Goal: Task Accomplishment & Management: Manage account settings

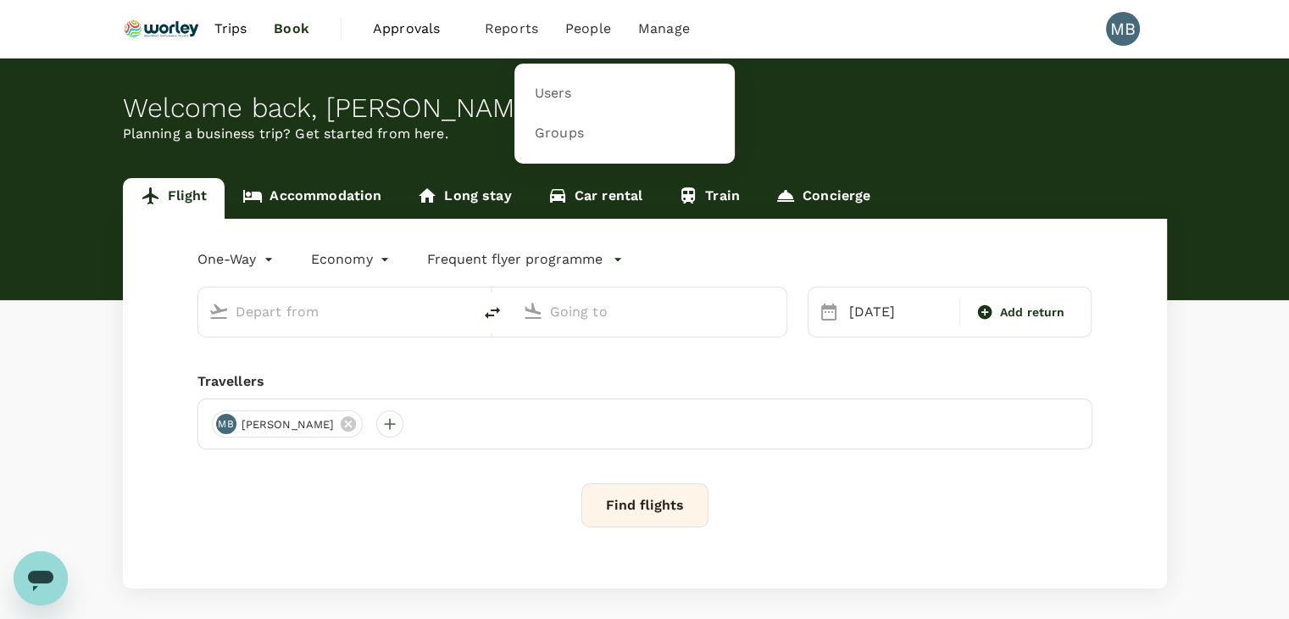
type input "premium-economy"
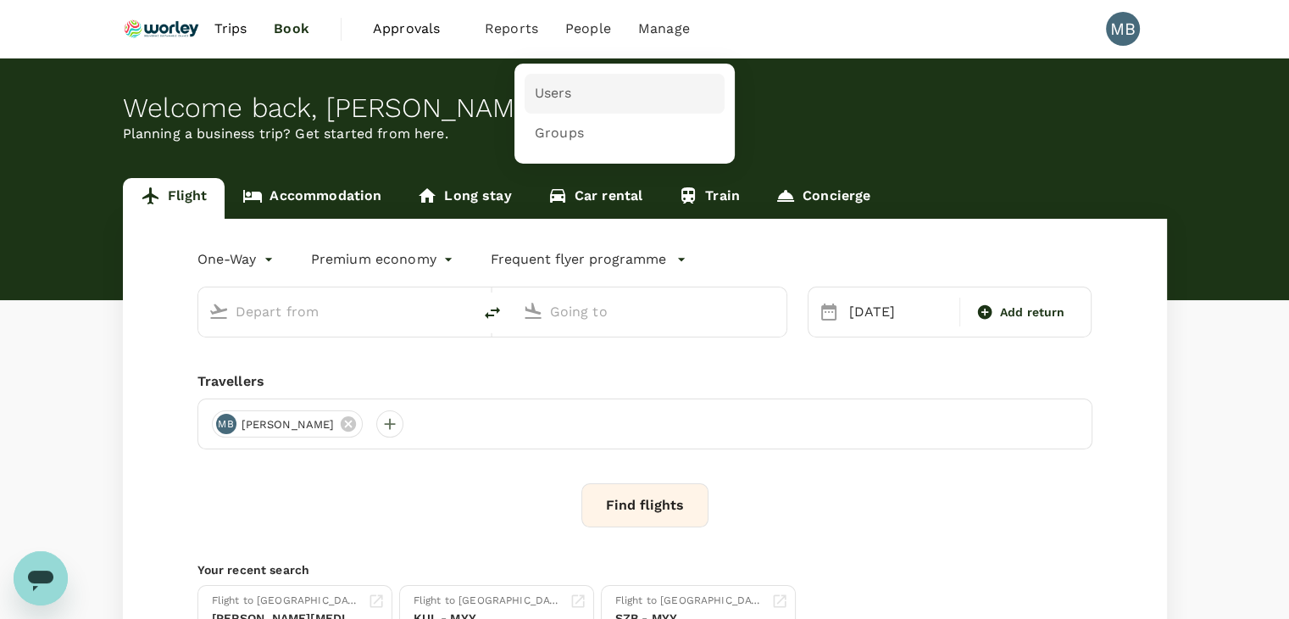
type input "Kuala Lumpur Intl ([GEOGRAPHIC_DATA])"
type input "London Heathrow (LHR)"
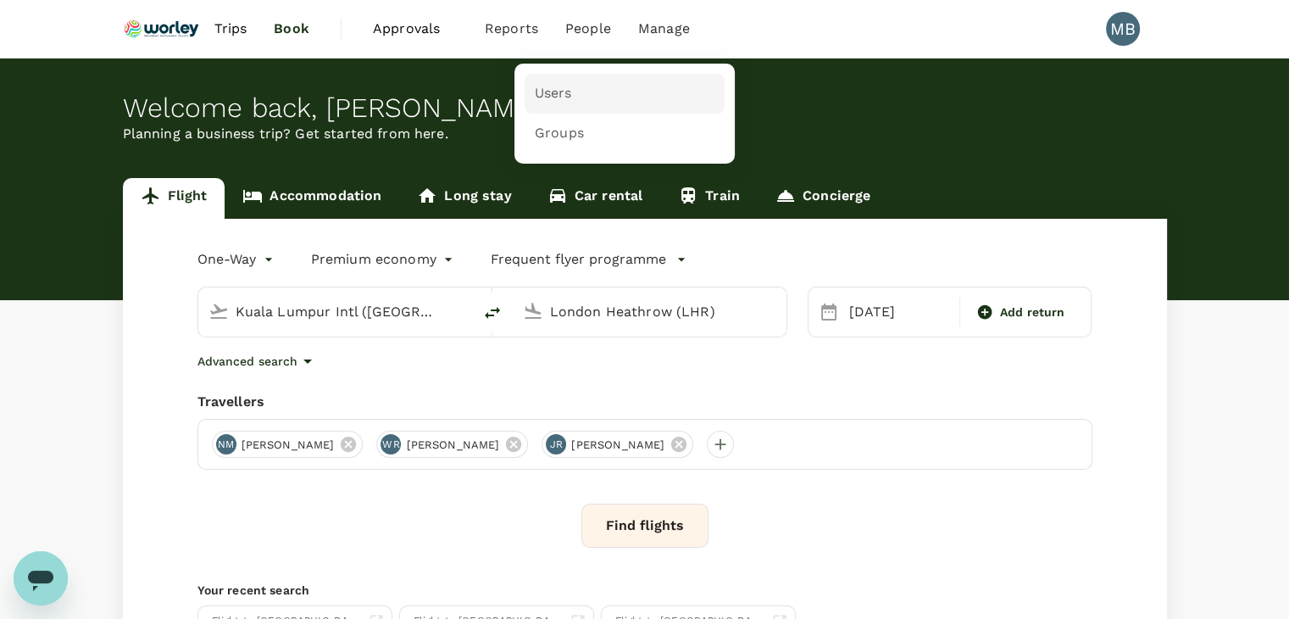
drag, startPoint x: 582, startPoint y: 105, endPoint x: 587, endPoint y: 97, distance: 9.5
click at [587, 97] on link "Users" at bounding box center [625, 94] width 200 height 40
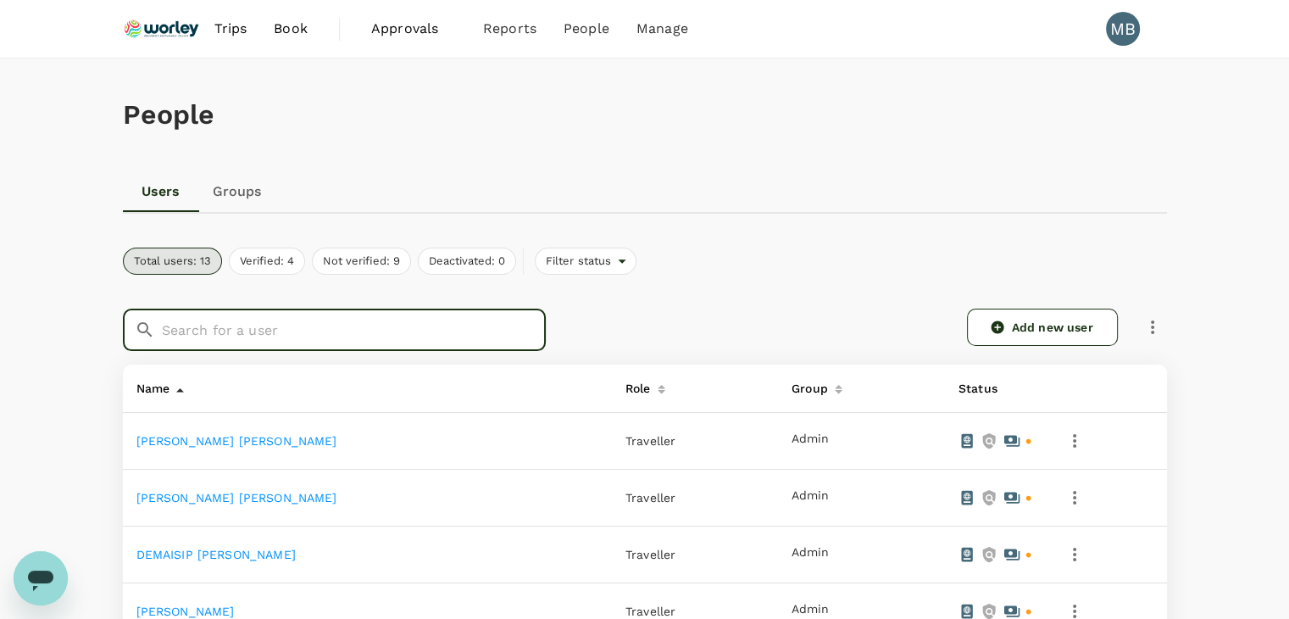
click at [441, 328] on input "text" at bounding box center [354, 330] width 384 height 42
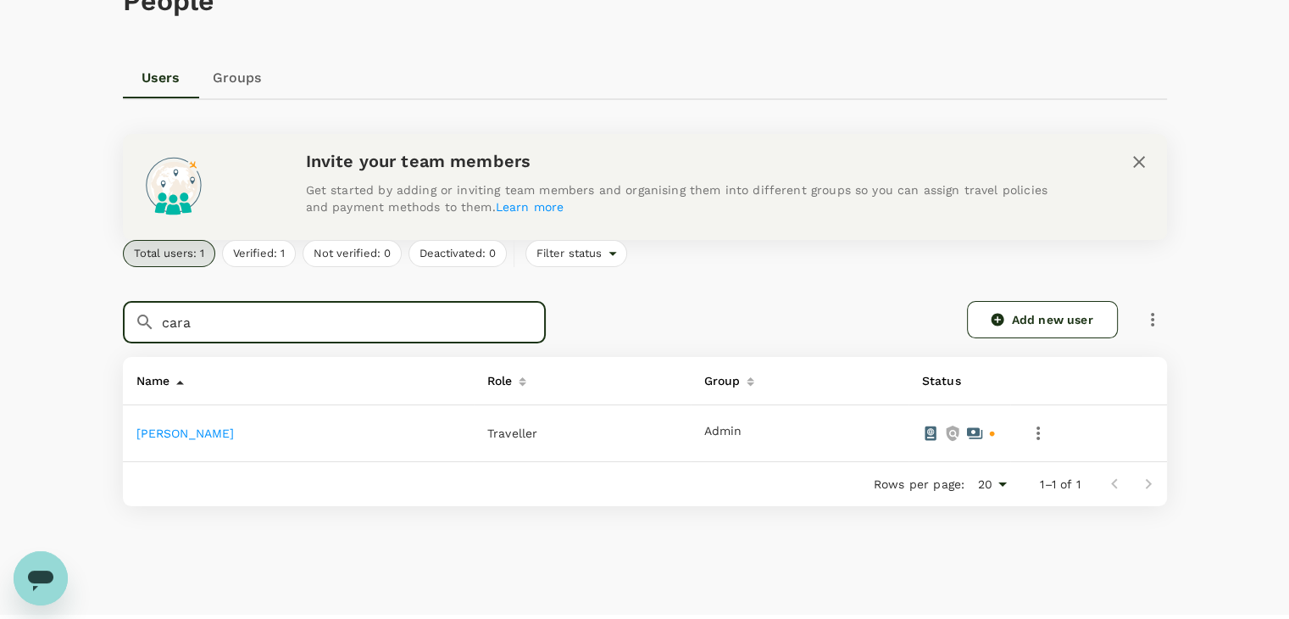
scroll to position [153, 0]
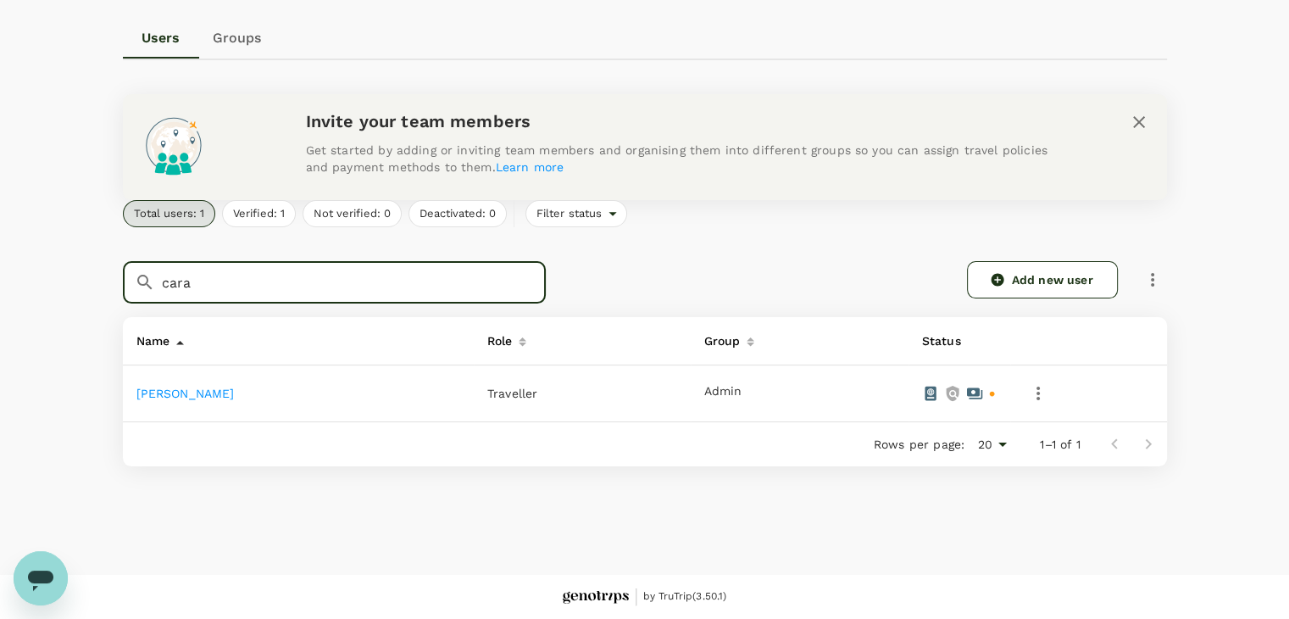
type input "cara"
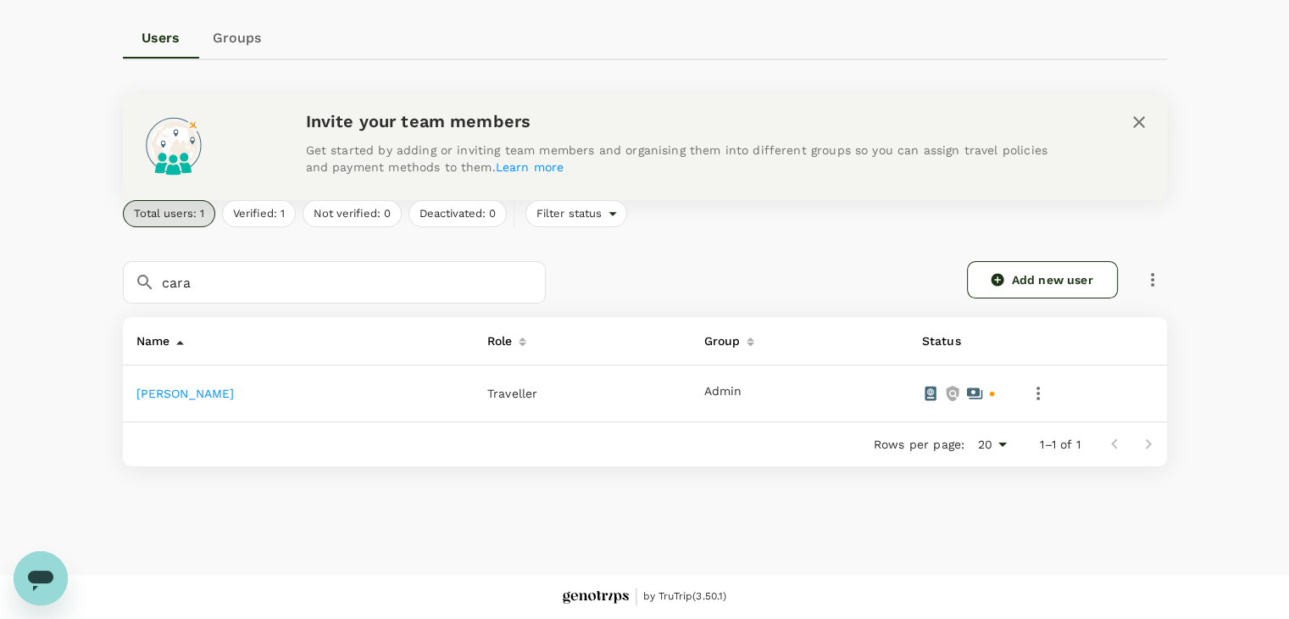
click at [235, 396] on link "JANIS CARA RIDSDEL" at bounding box center [185, 393] width 98 height 14
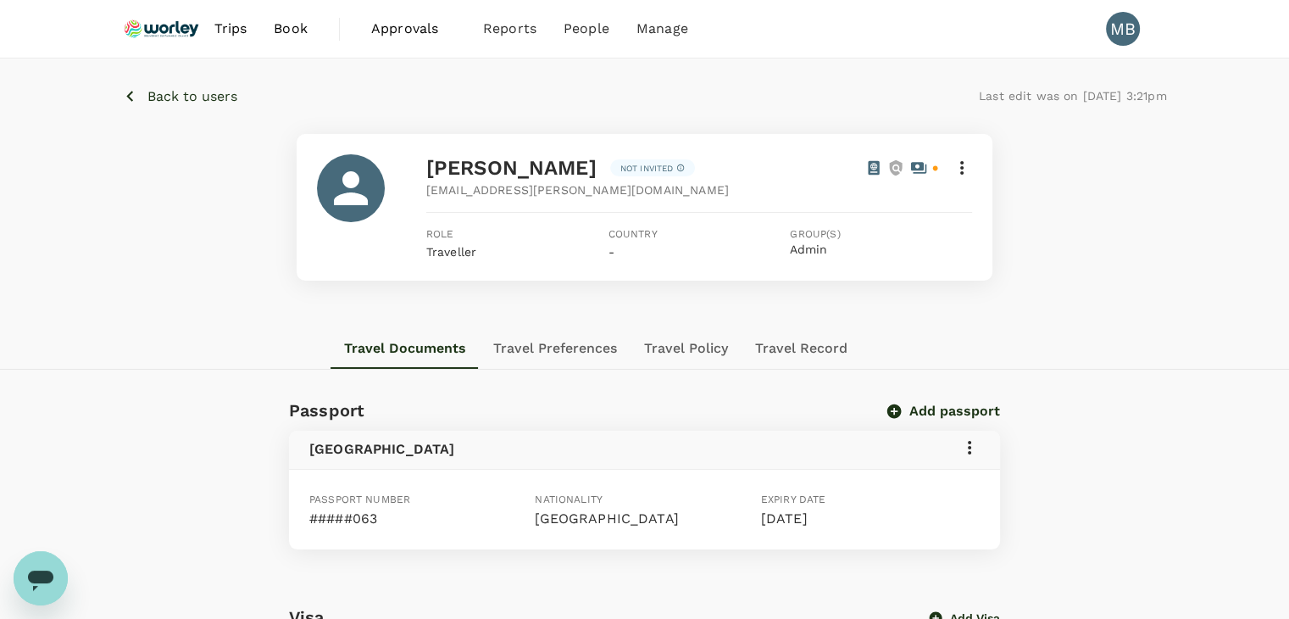
click at [972, 448] on icon at bounding box center [969, 447] width 20 height 20
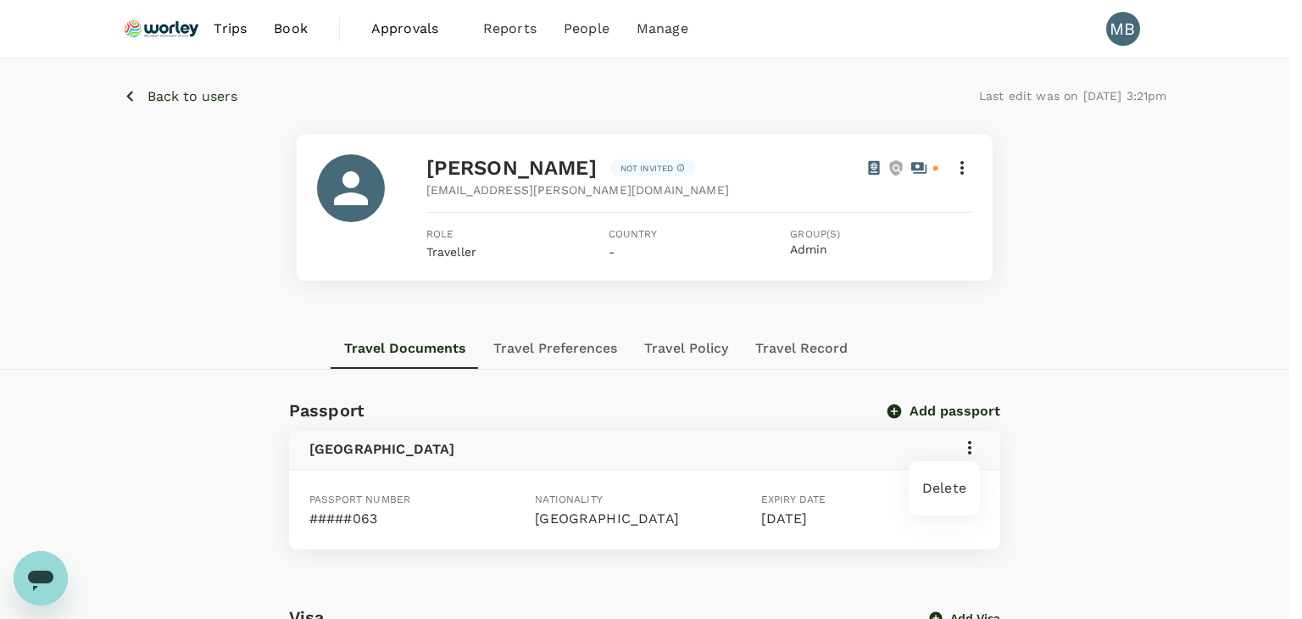
click at [972, 448] on div at bounding box center [651, 309] width 1302 height 619
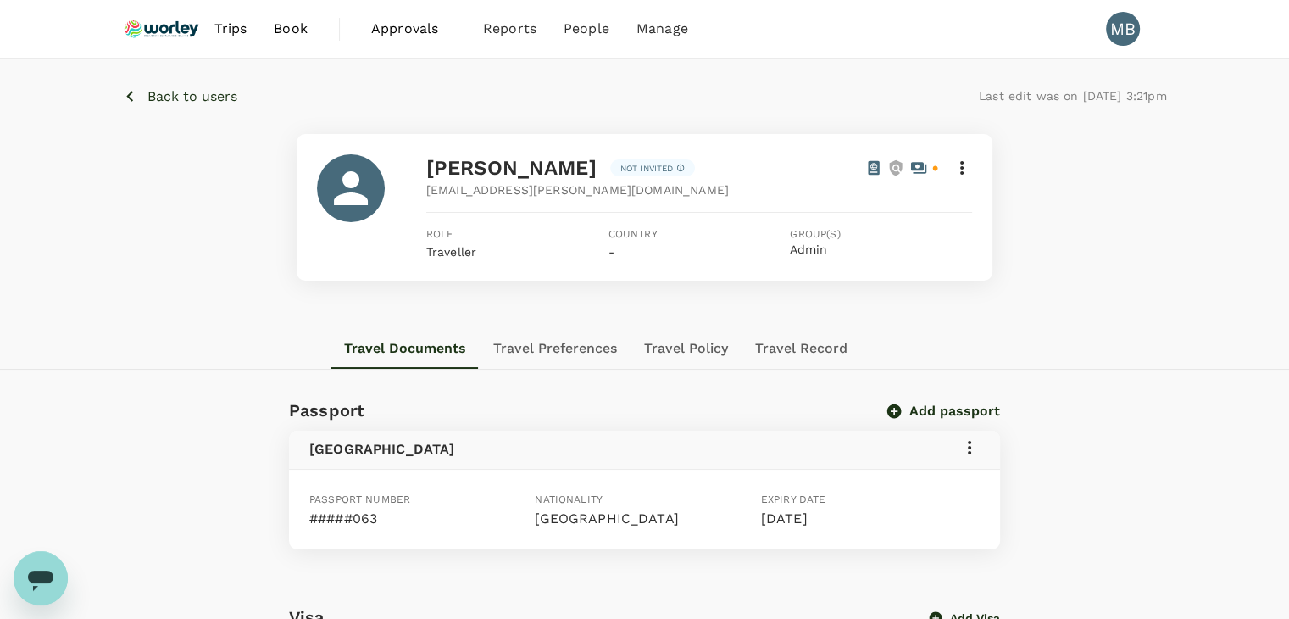
click at [175, 97] on p "Back to users" at bounding box center [192, 96] width 90 height 20
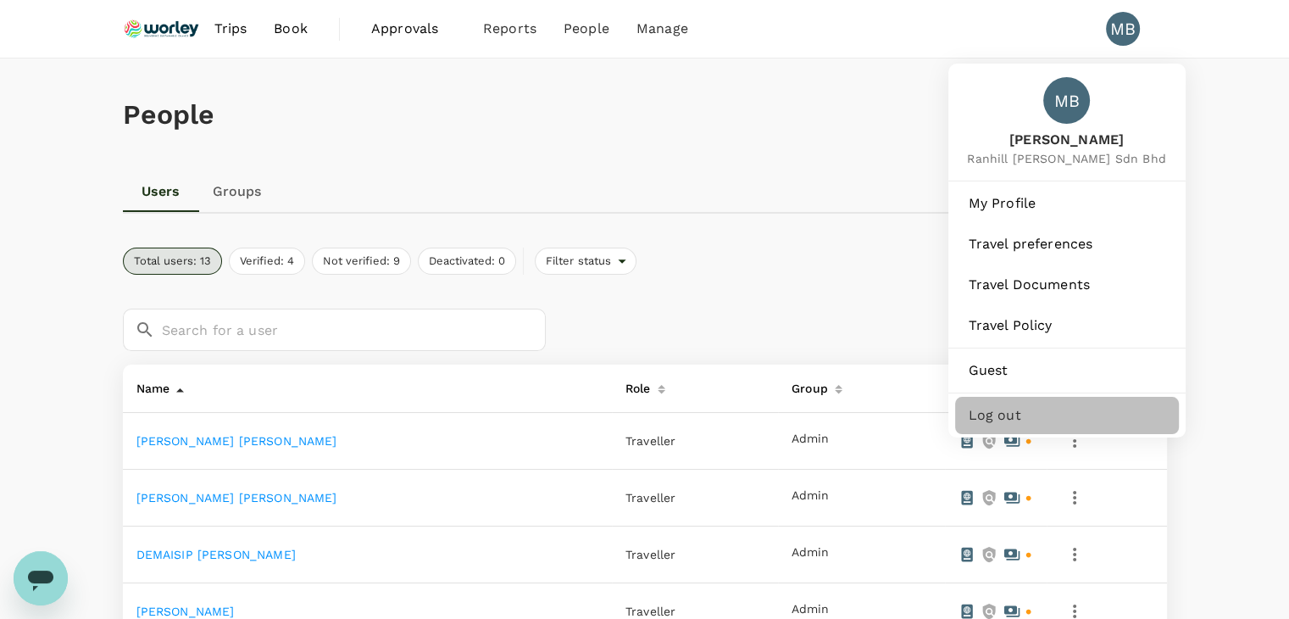
click at [1002, 425] on span "Log out" at bounding box center [1067, 415] width 197 height 20
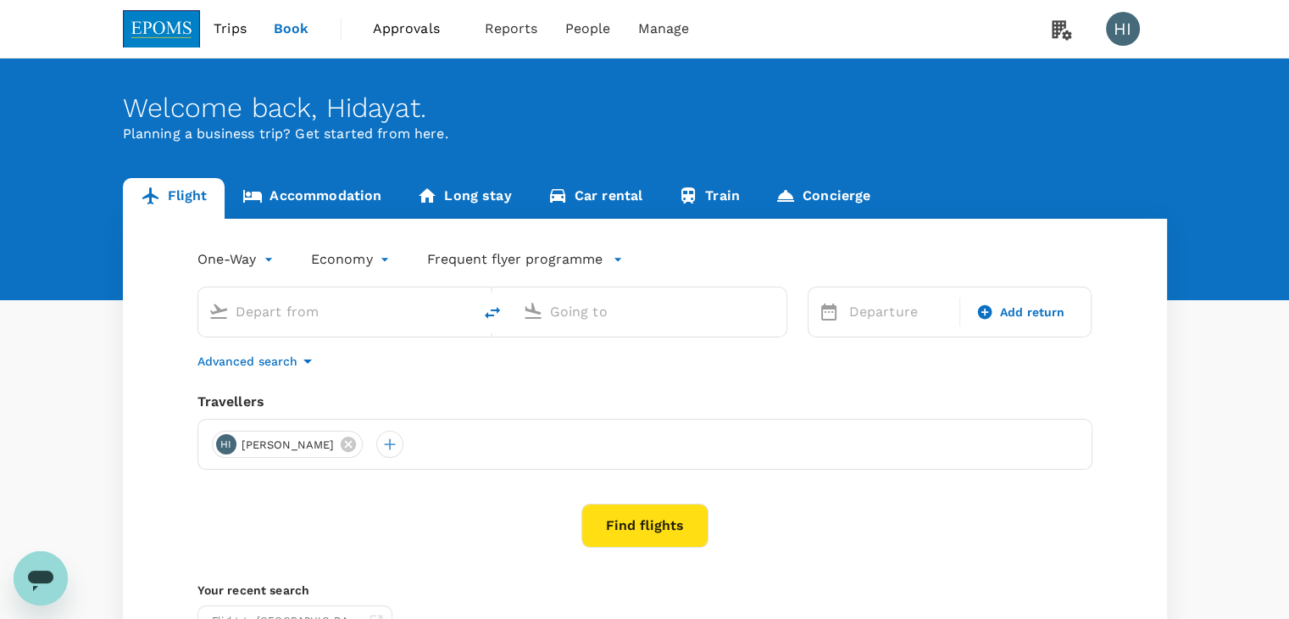
type input "[PERSON_NAME] (JHB)"
type input "Kuala Lumpur Intl ([GEOGRAPHIC_DATA])"
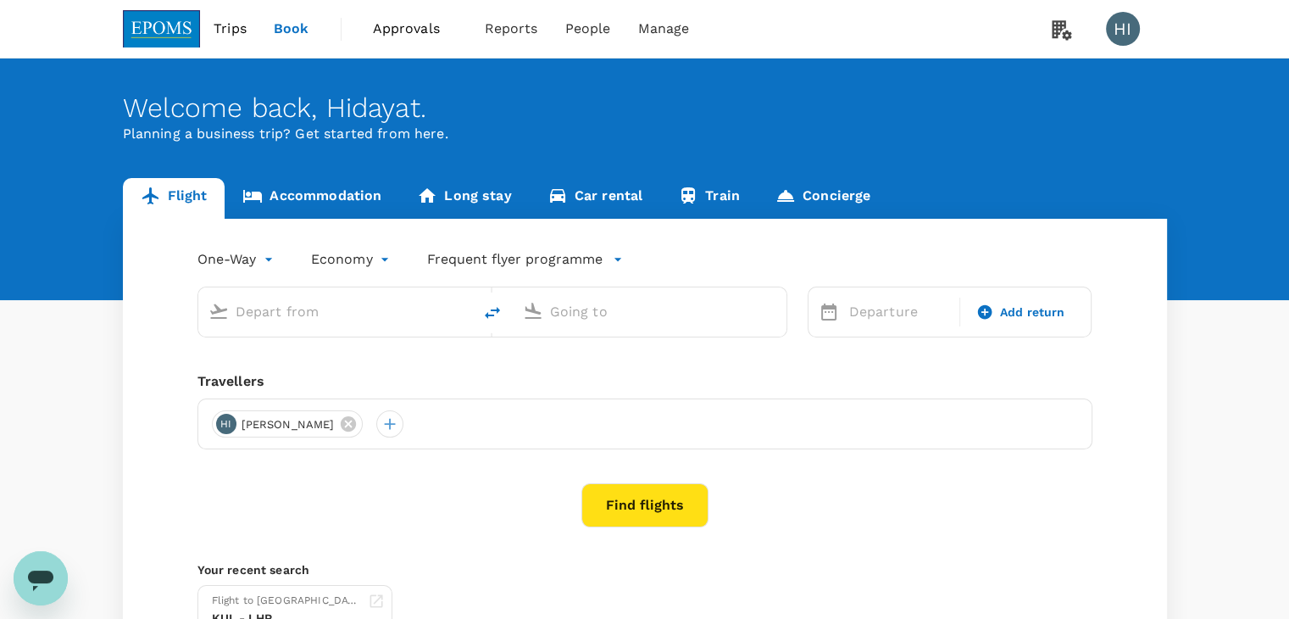
type input "[PERSON_NAME] (JHB)"
type input "Kuala Lumpur Intl ([GEOGRAPHIC_DATA])"
